Goal: Use online tool/utility: Utilize a website feature to perform a specific function

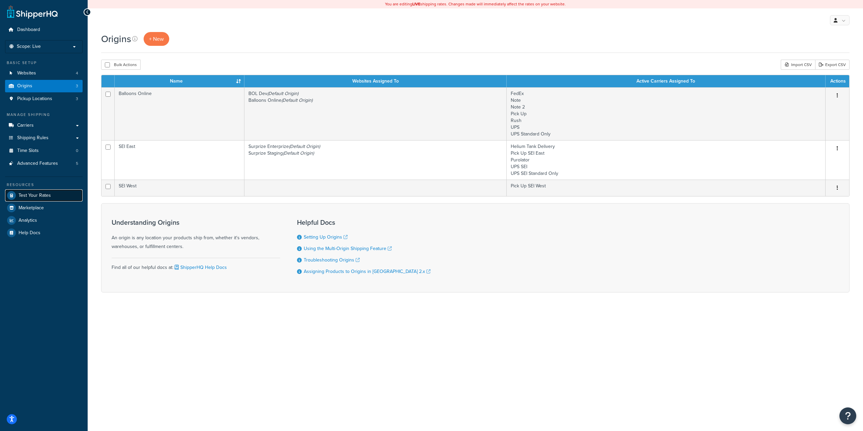
click at [27, 198] on span "Test Your Rates" at bounding box center [35, 196] width 32 height 6
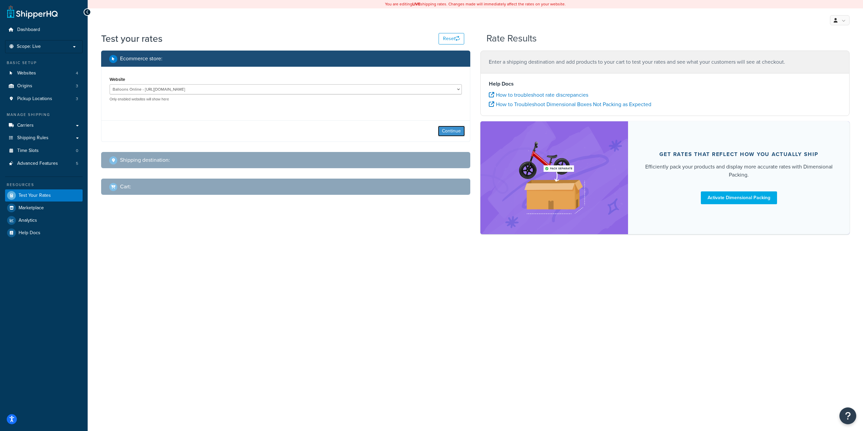
click at [452, 133] on button "Continue" at bounding box center [451, 131] width 27 height 11
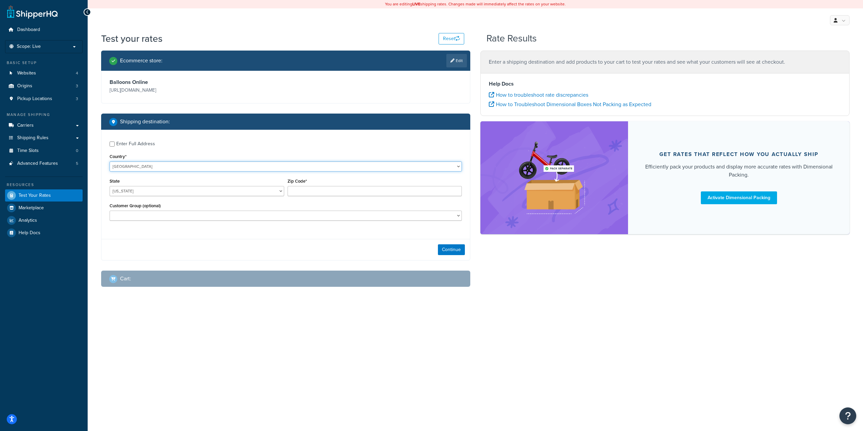
click at [191, 167] on select "United States United Kingdom Afghanistan Åland Islands Albania Algeria American…" at bounding box center [286, 166] width 352 height 10
select select "GB"
click at [110, 161] on select "United States United Kingdom Afghanistan Åland Islands Albania Algeria American…" at bounding box center [286, 166] width 352 height 10
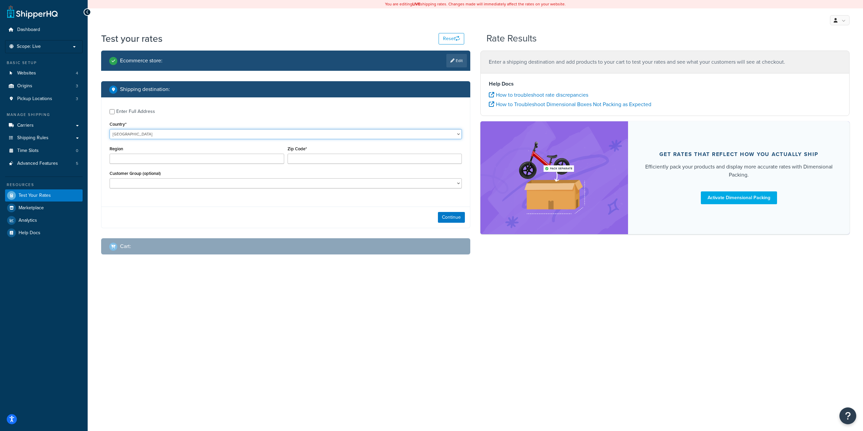
type input "AL"
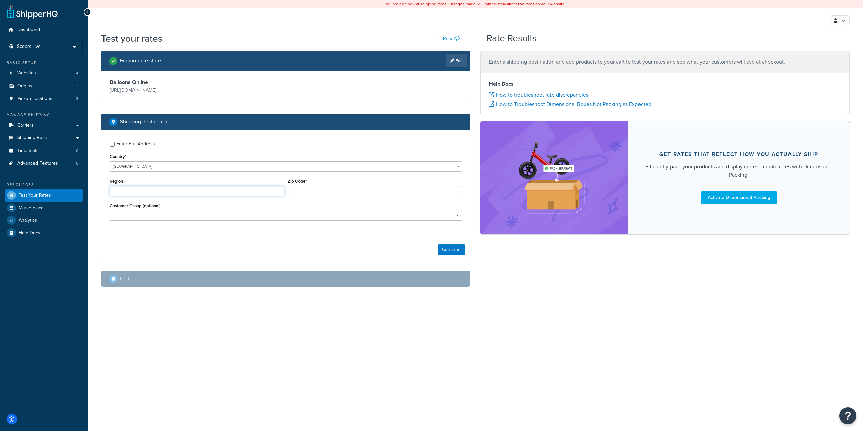
click at [233, 192] on input "Region" at bounding box center [197, 191] width 175 height 10
click at [299, 193] on input "Zip Code*" at bounding box center [375, 191] width 175 height 10
paste input "AL8 7PX"
type input "AL8 7PX"
click at [209, 191] on input "Region" at bounding box center [197, 191] width 175 height 10
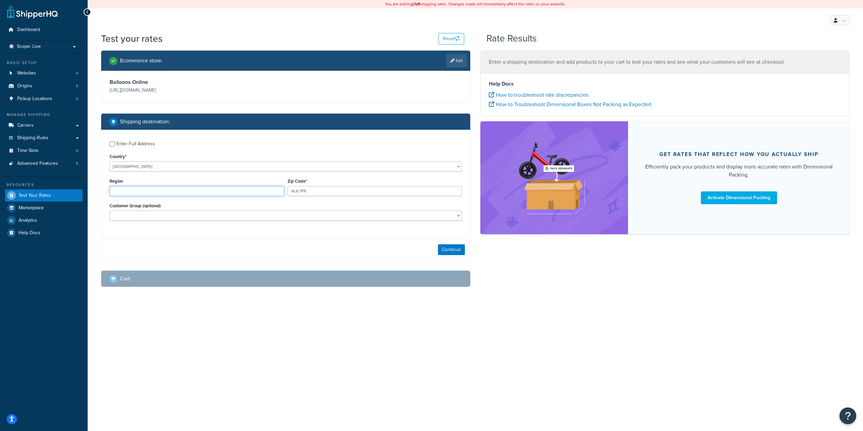
paste input "Welwyn Garden City"
type input "Welwyn Garden City"
click at [448, 250] on button "Continue" at bounding box center [451, 249] width 27 height 11
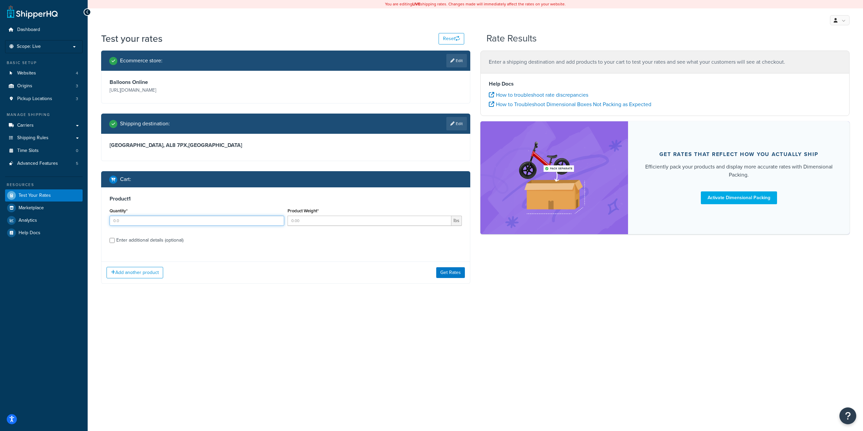
click at [191, 226] on input "Quantity*" at bounding box center [197, 221] width 175 height 10
type input "1"
click at [443, 271] on button "Get Rates" at bounding box center [450, 272] width 29 height 11
